Goal: Task Accomplishment & Management: Manage account settings

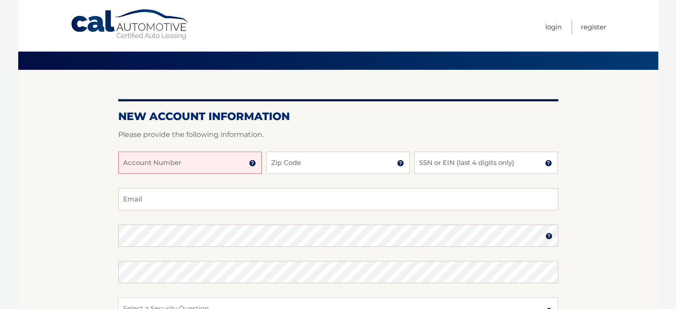
scroll to position [89, 0]
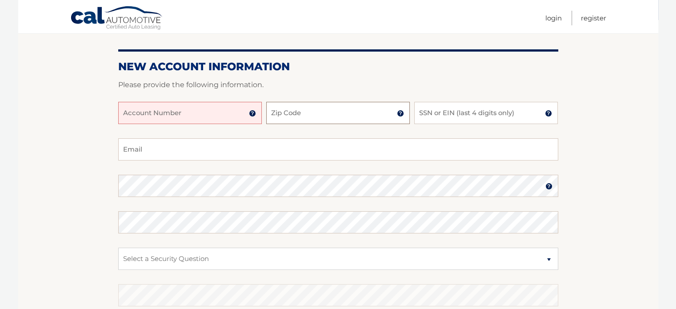
click at [305, 116] on input "Zip Code" at bounding box center [338, 113] width 144 height 22
type input "07105"
type input "[EMAIL_ADDRESS][DOMAIN_NAME]"
click at [441, 116] on input "SSN or EIN (last 4 digits only)" at bounding box center [486, 113] width 144 height 22
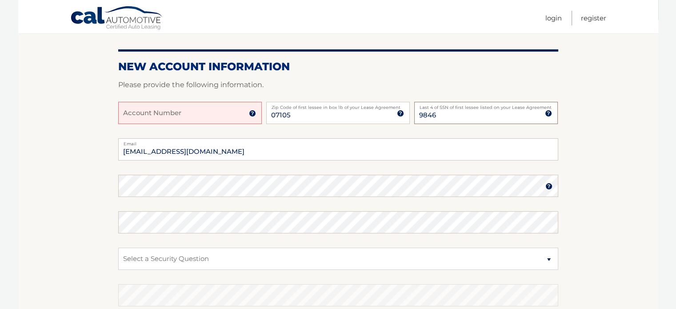
type input "9846"
click at [171, 117] on input "Account Number" at bounding box center [190, 113] width 144 height 22
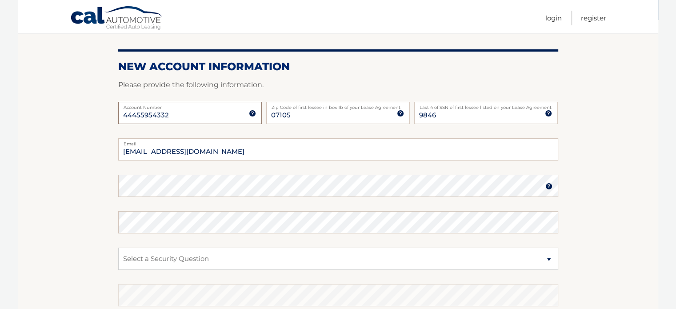
type input "44455954332"
click at [174, 267] on select "Select a Security Question What was the name of your elementary school? What is…" at bounding box center [338, 259] width 440 height 22
select select "2"
click at [118, 248] on select "Select a Security Question What was the name of your elementary school? What is…" at bounding box center [338, 259] width 440 height 22
click at [160, 261] on select "Select a Security Question What was the name of your elementary school? What is…" at bounding box center [338, 259] width 440 height 22
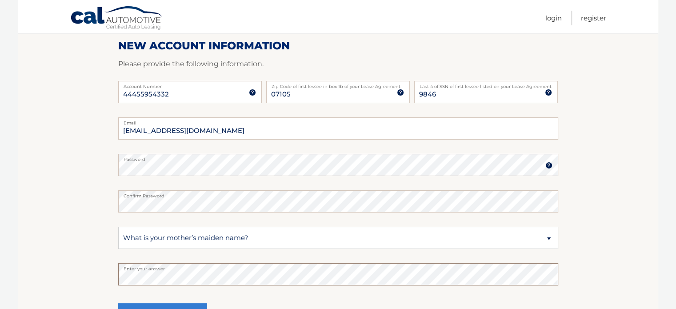
scroll to position [149, 0]
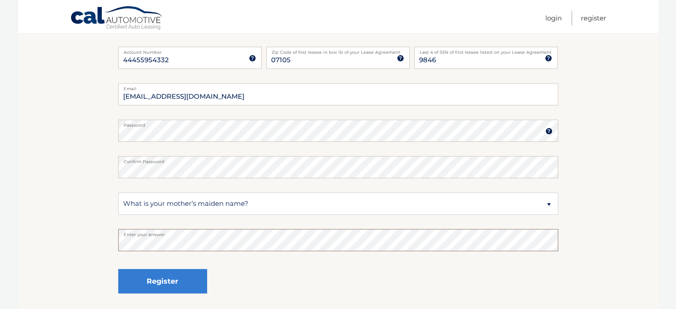
click at [99, 305] on section "New Account Information Please provide the following information. 44455954332 A…" at bounding box center [338, 138] width 640 height 347
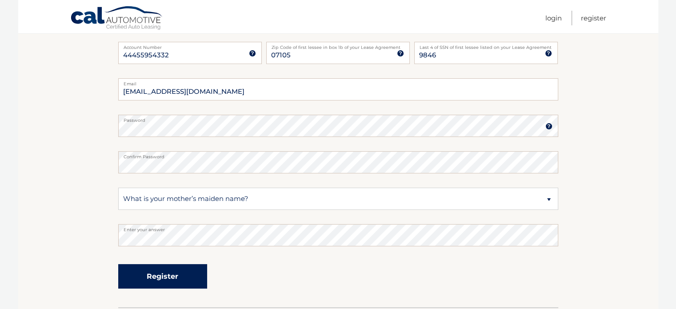
click at [176, 277] on button "Register" at bounding box center [162, 276] width 89 height 24
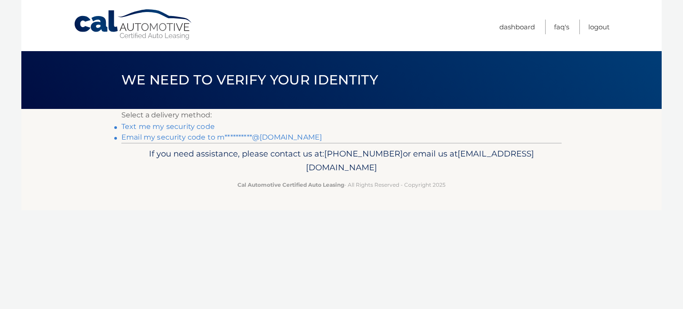
click at [198, 126] on link "Text me my security code" at bounding box center [167, 126] width 93 height 8
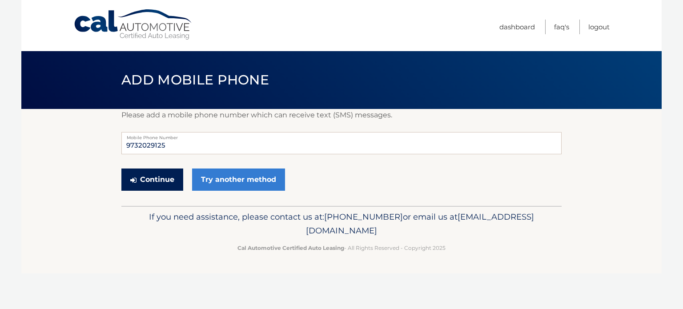
click at [164, 178] on button "Continue" at bounding box center [152, 179] width 62 height 22
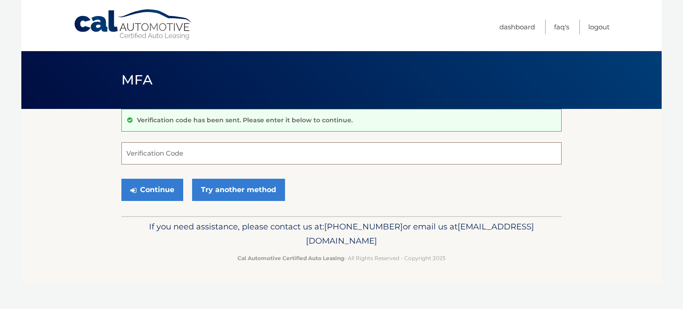
click at [164, 156] on input "Verification Code" at bounding box center [341, 153] width 440 height 22
type input "237733"
click at [161, 185] on button "Continue" at bounding box center [152, 190] width 62 height 22
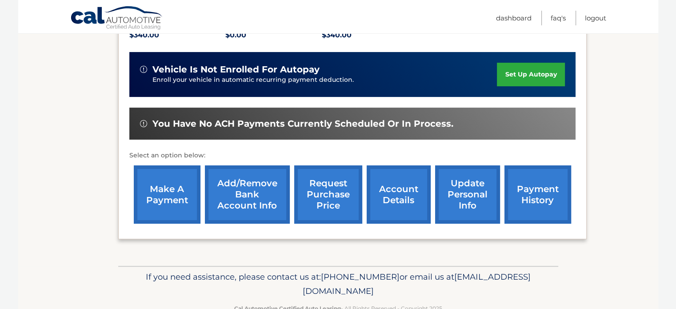
scroll to position [222, 0]
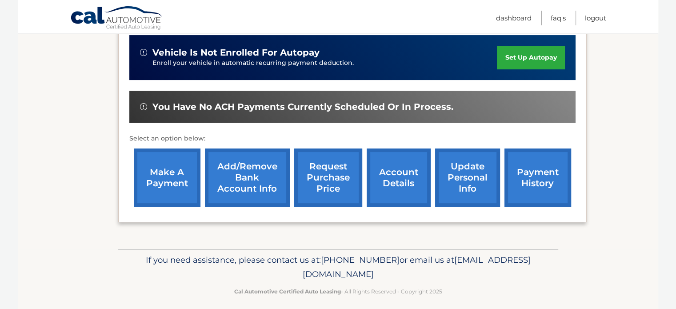
click at [475, 176] on link "update personal info" at bounding box center [467, 177] width 65 height 58
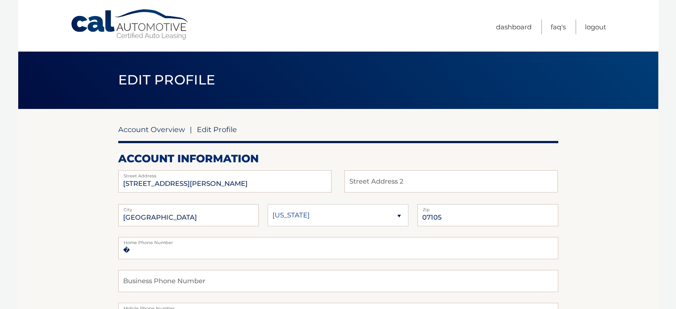
click at [147, 129] on link "Account Overview" at bounding box center [151, 129] width 67 height 9
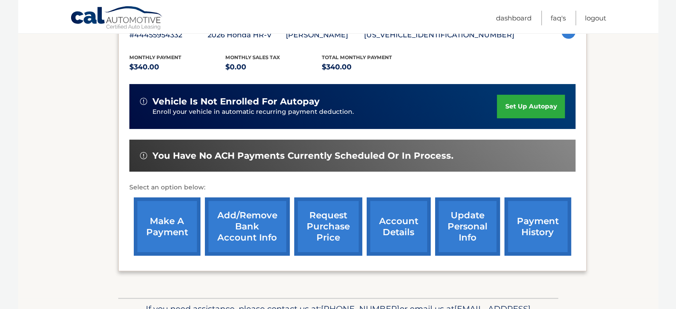
scroll to position [222, 0]
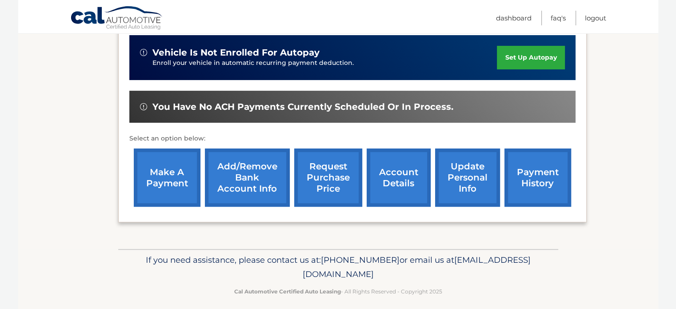
click at [399, 189] on link "account details" at bounding box center [399, 177] width 64 height 58
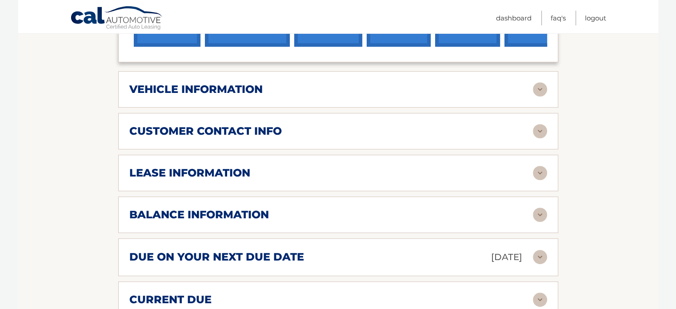
scroll to position [400, 0]
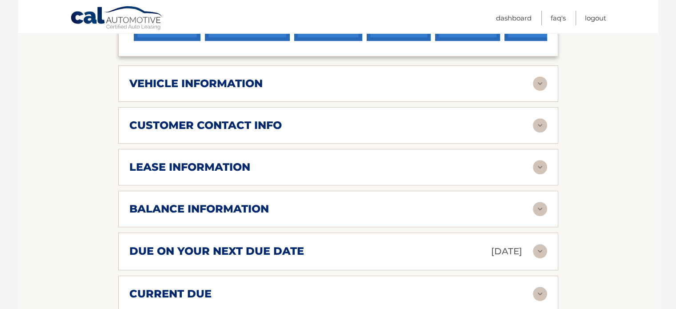
click at [270, 126] on h2 "customer contact info" at bounding box center [205, 125] width 152 height 13
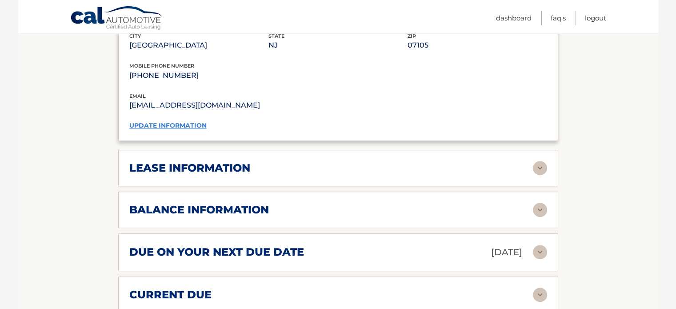
scroll to position [622, 0]
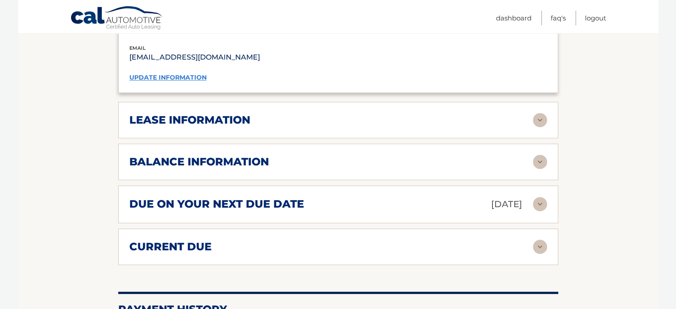
click at [297, 161] on div "balance information" at bounding box center [331, 161] width 404 height 13
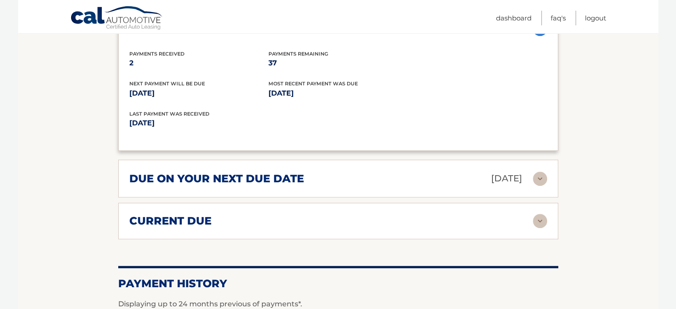
scroll to position [756, 0]
click at [274, 172] on h2 "due on your next due date" at bounding box center [216, 178] width 175 height 13
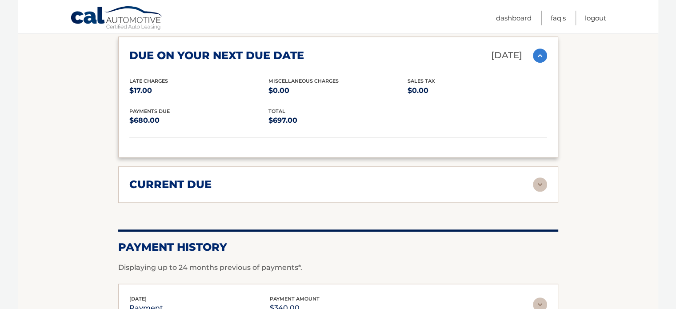
scroll to position [889, 0]
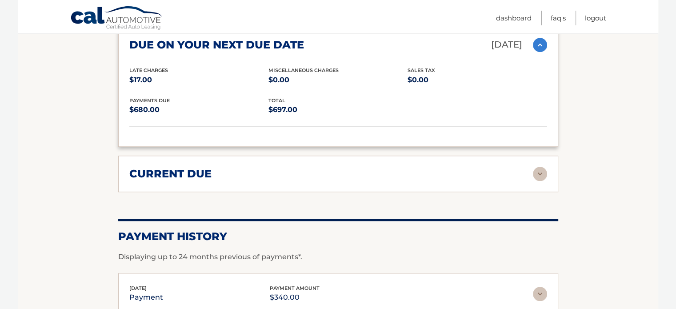
click at [187, 168] on h2 "current due" at bounding box center [170, 173] width 82 height 13
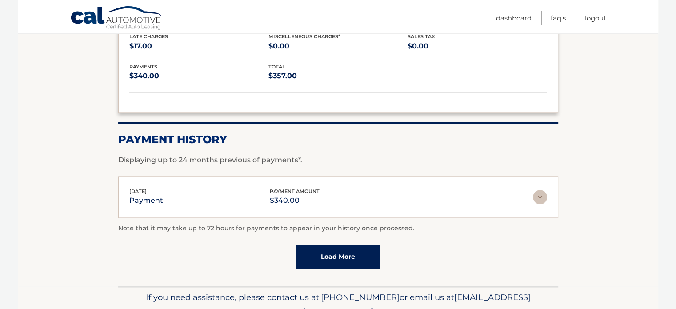
scroll to position [1067, 0]
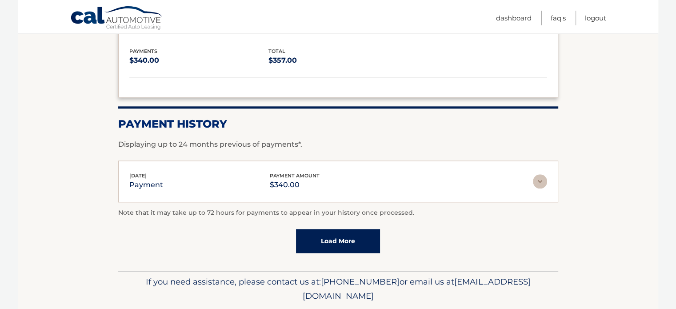
click at [530, 177] on div "Jul 22, 2025 payment payment amount $340.00" at bounding box center [331, 182] width 404 height 20
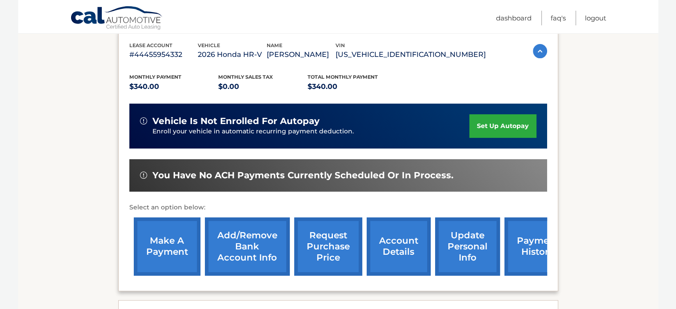
scroll to position [222, 0]
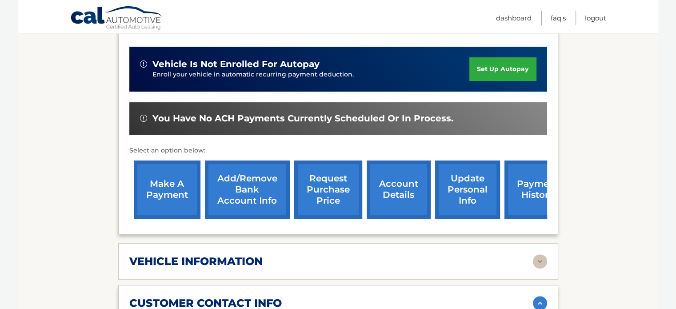
click at [498, 64] on link "set up autopay" at bounding box center [502, 69] width 67 height 24
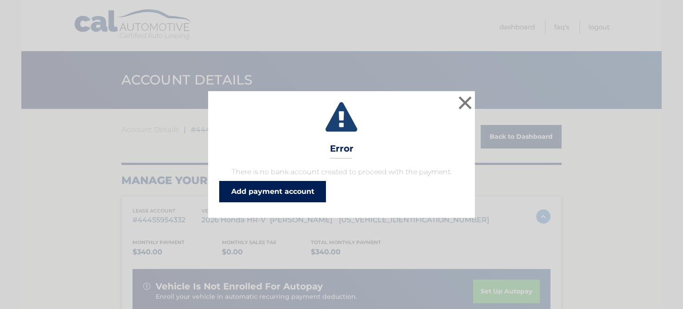
click at [301, 189] on link "Add payment account" at bounding box center [272, 191] width 107 height 21
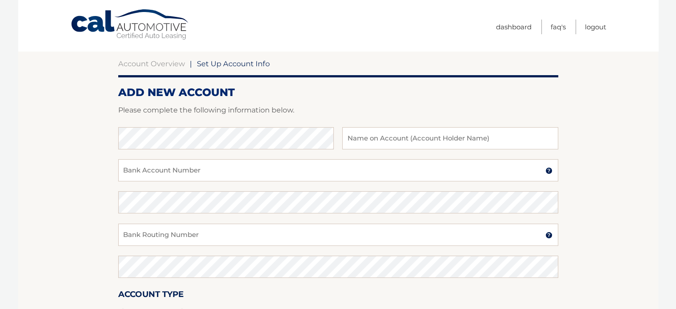
scroll to position [89, 0]
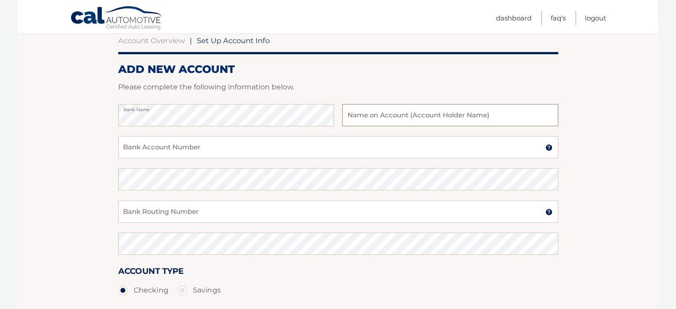
click at [365, 115] on input "text" at bounding box center [450, 115] width 216 height 22
type input "[PERSON_NAME]"
click at [137, 148] on input "Bank Account Number" at bounding box center [338, 147] width 440 height 22
type input "381059346065"
click at [156, 206] on input "Bank Routing Number" at bounding box center [338, 212] width 440 height 22
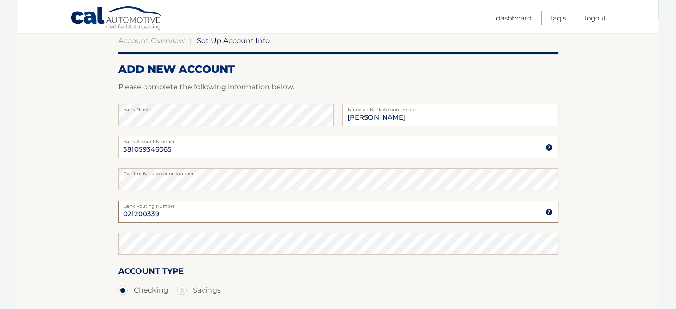
type input "021200339"
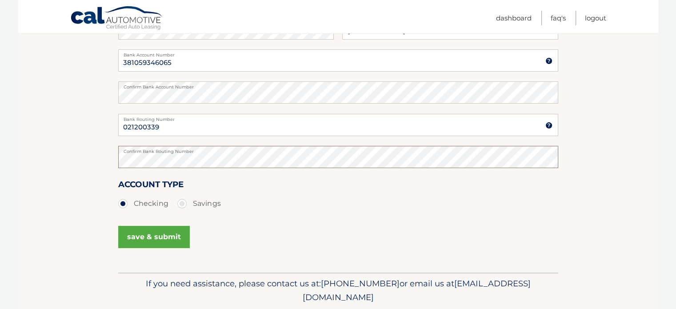
scroll to position [178, 0]
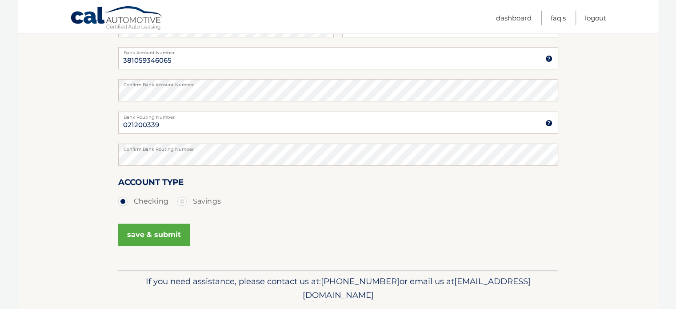
click at [161, 236] on button "save & submit" at bounding box center [154, 235] width 72 height 22
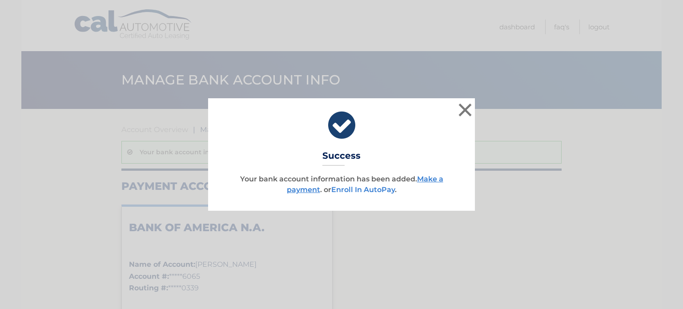
click at [356, 191] on link "Enroll In AutoPay" at bounding box center [363, 189] width 64 height 8
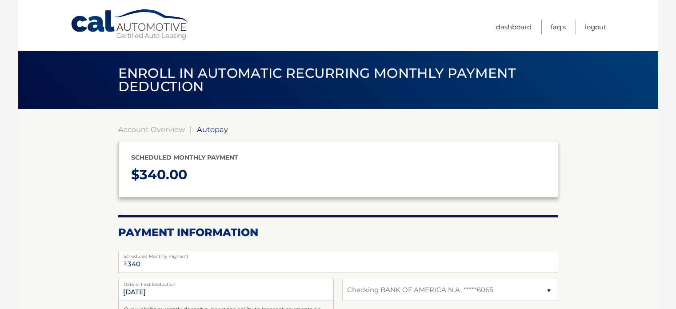
select select "NmE4ZmZlMzAtYzc3My00MjMxLTg3ZmQtNTU2OWE0YWY4NDBk"
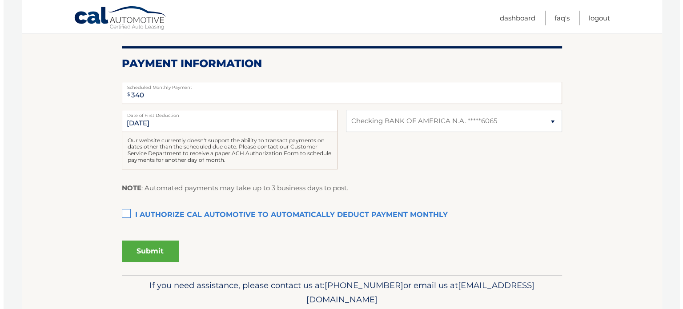
scroll to position [178, 0]
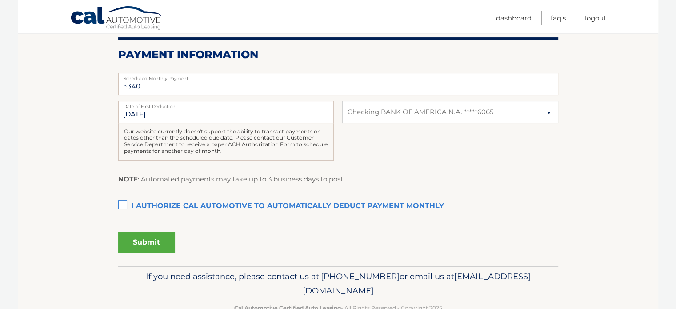
click at [121, 203] on label "I authorize cal automotive to automatically deduct payment monthly This checkbo…" at bounding box center [338, 206] width 440 height 18
click at [0, 0] on input "I authorize cal automotive to automatically deduct payment monthly This checkbo…" at bounding box center [0, 0] width 0 height 0
click at [148, 241] on button "Submit" at bounding box center [146, 242] width 57 height 21
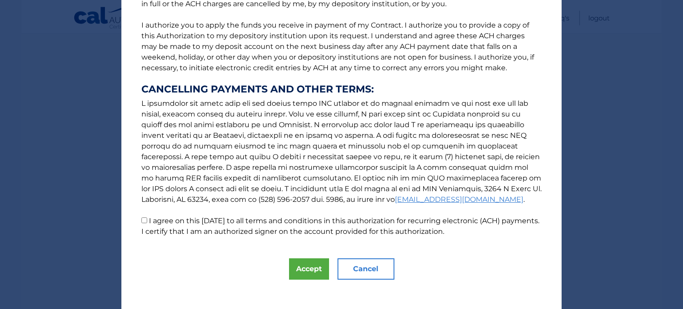
scroll to position [111, 0]
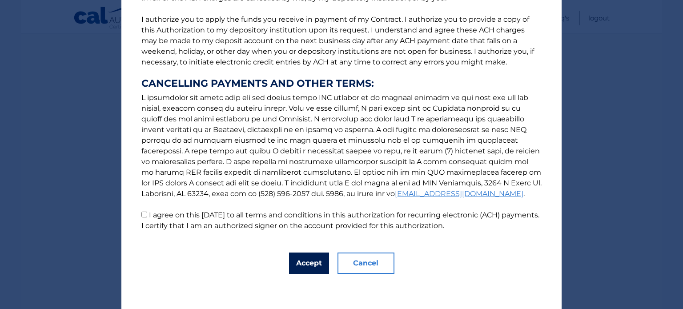
click at [298, 257] on button "Accept" at bounding box center [309, 263] width 40 height 21
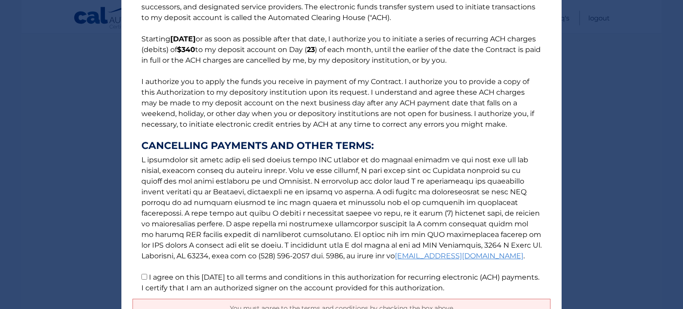
scroll to position [132, 0]
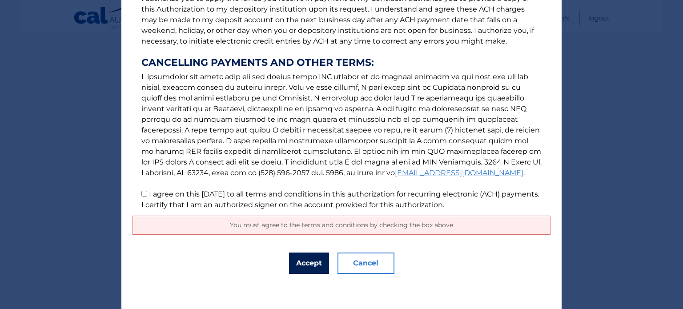
click at [301, 261] on button "Accept" at bounding box center [309, 263] width 40 height 21
click at [141, 194] on input "I agree on this 09/15/2025 to all terms and conditions in this authorization fo…" at bounding box center [144, 194] width 6 height 6
checkbox input "true"
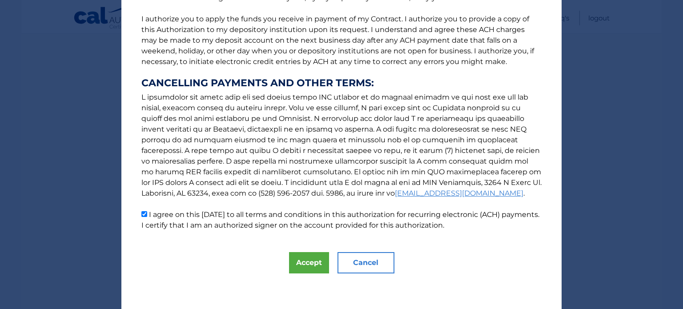
scroll to position [111, 0]
click at [302, 266] on button "Accept" at bounding box center [309, 263] width 40 height 21
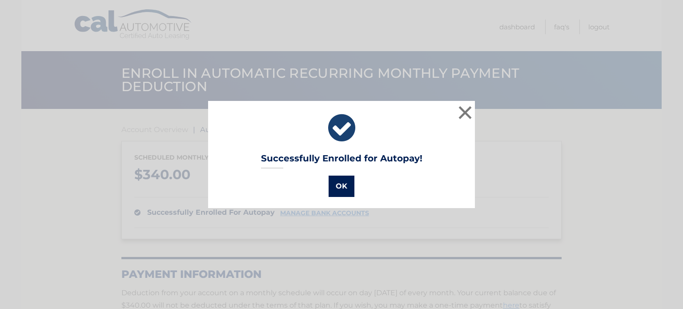
click at [336, 189] on button "OK" at bounding box center [342, 186] width 26 height 21
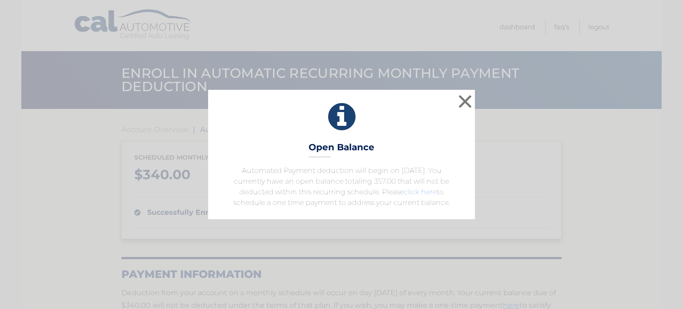
click at [417, 191] on link "click here" at bounding box center [420, 192] width 33 height 8
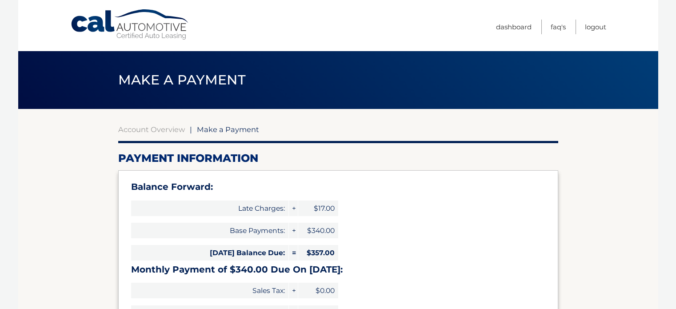
select select "NmE4ZmZlMzAtYzc3My00MjMxLTg3ZmQtNTU2OWE0YWY4NDBk"
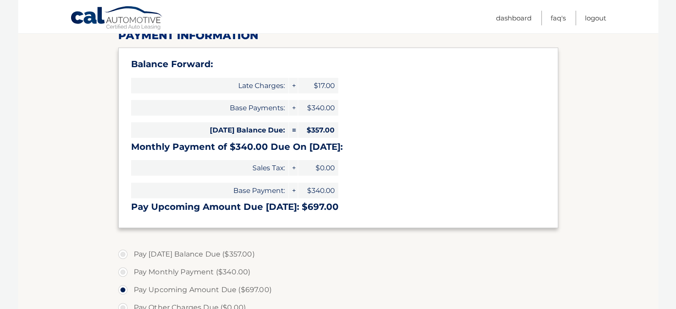
scroll to position [178, 0]
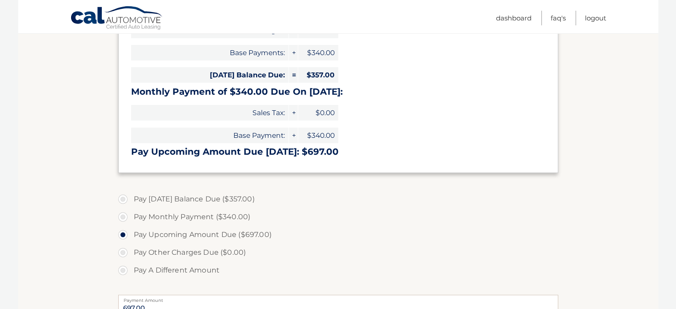
click at [123, 199] on label "Pay [DATE] Balance Due ($357.00)" at bounding box center [338, 199] width 440 height 18
click at [123, 199] on input "Pay [DATE] Balance Due ($357.00)" at bounding box center [126, 197] width 9 height 14
radio input "true"
type input "357.00"
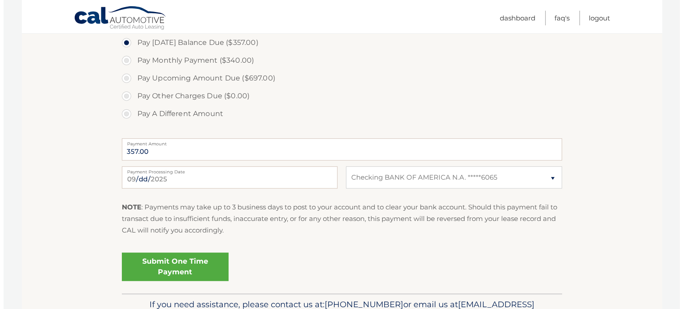
scroll to position [356, 0]
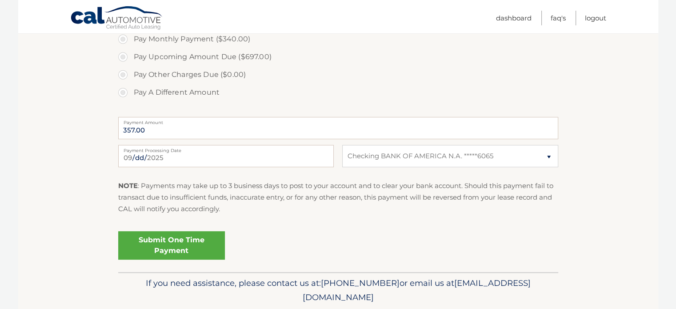
click at [183, 241] on link "Submit One Time Payment" at bounding box center [171, 245] width 107 height 28
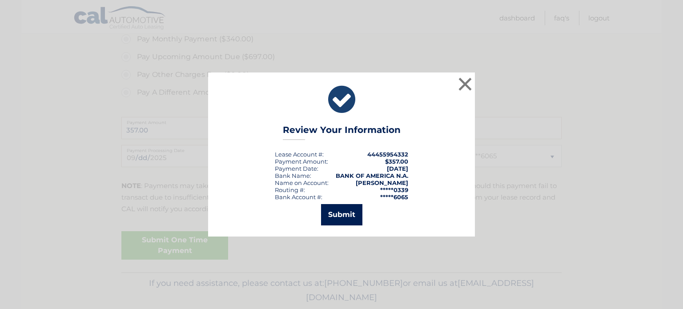
click at [349, 211] on button "Submit" at bounding box center [341, 214] width 41 height 21
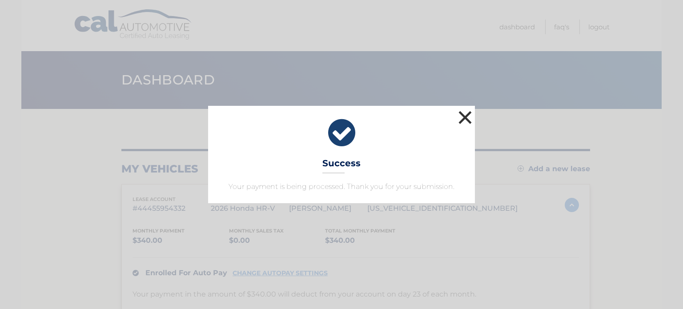
click at [460, 116] on button "×" at bounding box center [465, 117] width 18 height 18
